Goal: Information Seeking & Learning: Learn about a topic

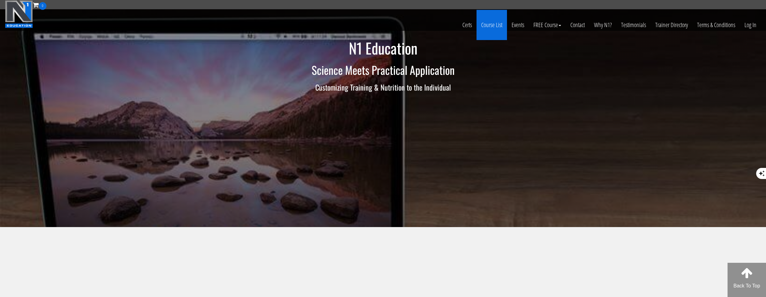
click at [485, 23] on link "Course List" at bounding box center [492, 25] width 30 height 30
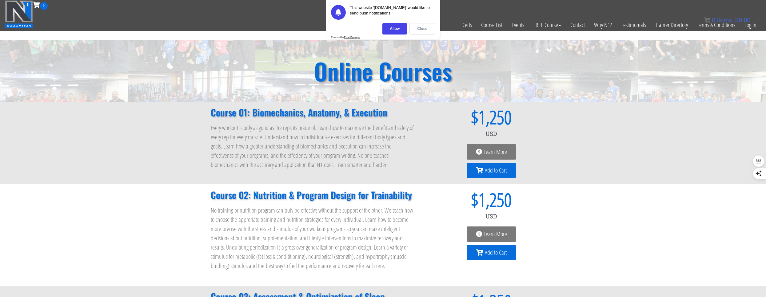
click at [432, 29] on div "Close" at bounding box center [423, 28] width 26 height 11
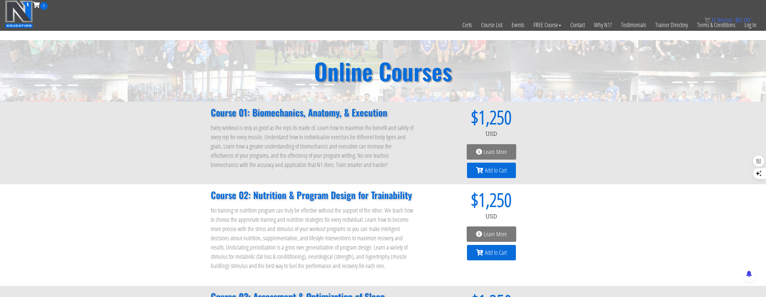
click at [484, 149] on span "Learn More" at bounding box center [495, 152] width 23 height 6
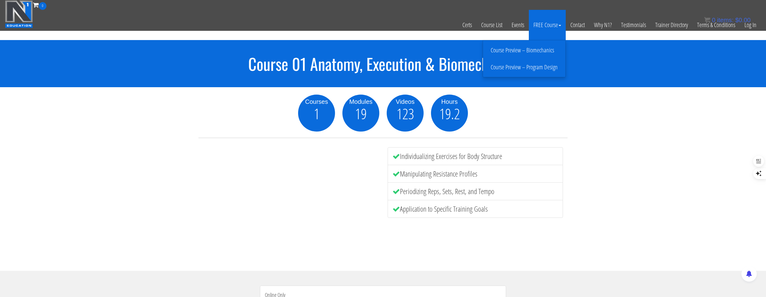
click at [546, 48] on link "Course Preview – Biomechanics" at bounding box center [524, 50] width 79 height 11
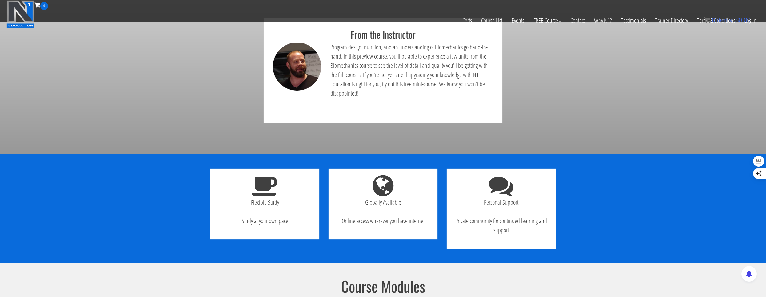
scroll to position [369, 0]
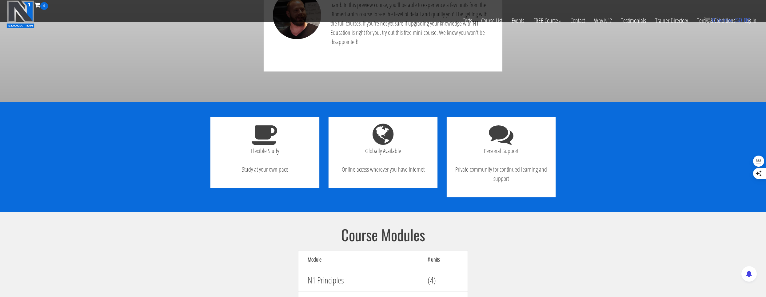
click at [412, 275] on h4 "N1 Principles" at bounding box center [363, 280] width 111 height 10
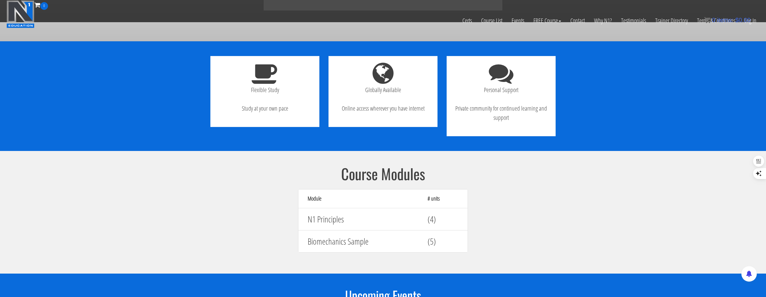
scroll to position [431, 0]
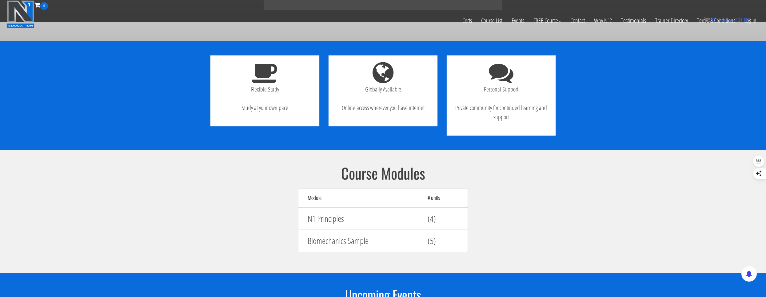
click at [437, 236] on h4 "(5)" at bounding box center [443, 241] width 31 height 10
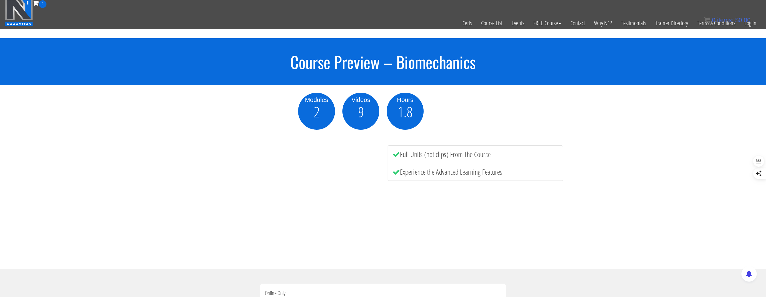
scroll to position [0, 0]
